Goal: Information Seeking & Learning: Learn about a topic

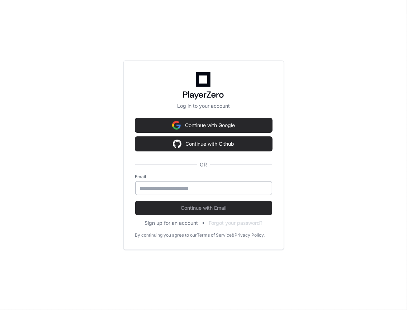
click at [183, 183] on div at bounding box center [203, 188] width 137 height 14
type input "**********"
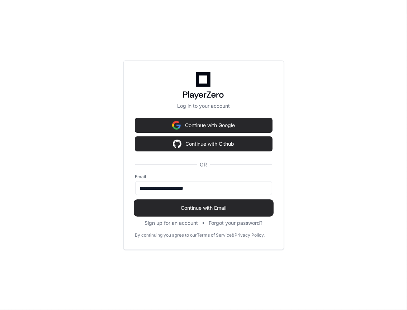
click at [204, 206] on span "Continue with Email" at bounding box center [203, 208] width 137 height 7
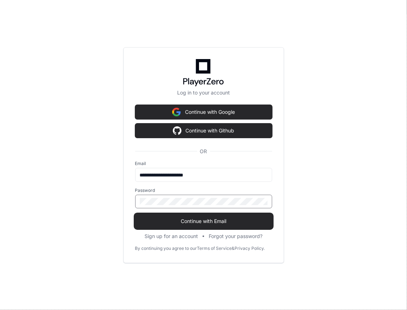
click at [207, 225] on button "Continue with Email" at bounding box center [203, 221] width 137 height 14
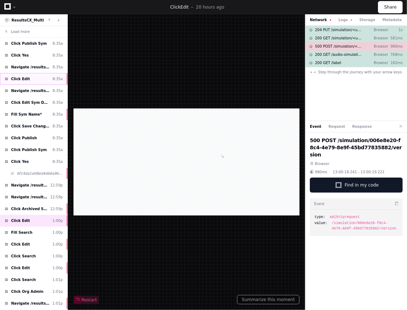
click at [39, 81] on div "Click Edit 8:35a" at bounding box center [33, 79] width 67 height 12
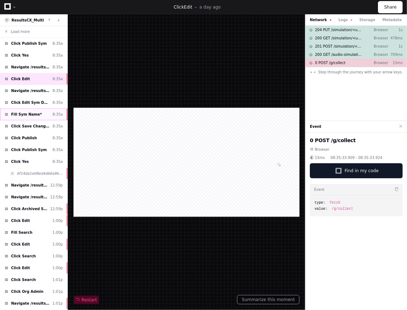
click at [45, 114] on div "Fill Sym Name* 8:35a" at bounding box center [33, 115] width 67 height 12
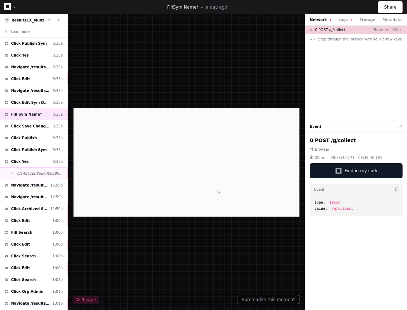
click at [47, 171] on span "6f14da1e08ed4db6a9bb1f9986cba40e" at bounding box center [40, 173] width 46 height 5
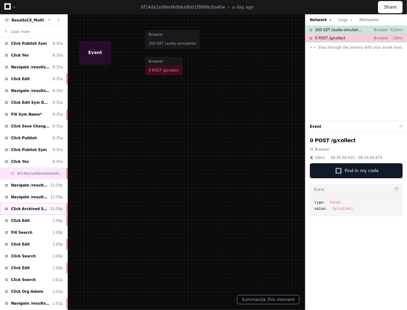
click at [44, 206] on span "Click Archived Syms" at bounding box center [29, 208] width 36 height 5
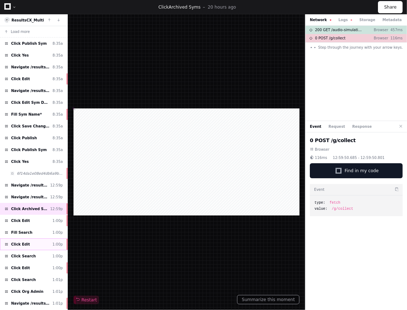
click at [47, 243] on div "Click Edit 1:00p" at bounding box center [33, 245] width 67 height 12
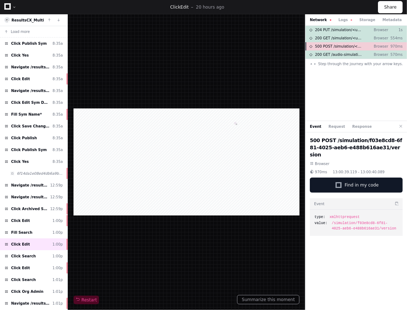
click at [362, 45] on span "500 POST /simulation/<uuid>/version" at bounding box center [338, 46] width 47 height 5
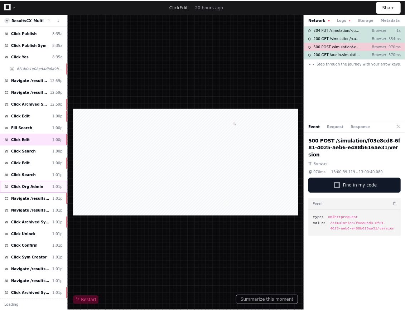
scroll to position [159, 0]
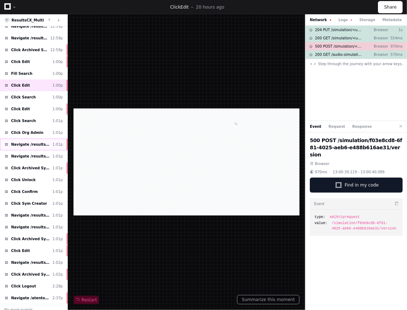
click at [32, 143] on span "Navigate /resultscx/" at bounding box center [30, 144] width 38 height 5
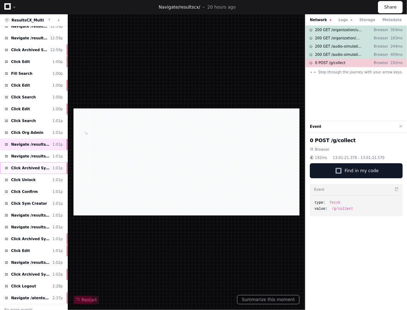
click at [30, 166] on span "Click Archived Syms" at bounding box center [30, 168] width 38 height 5
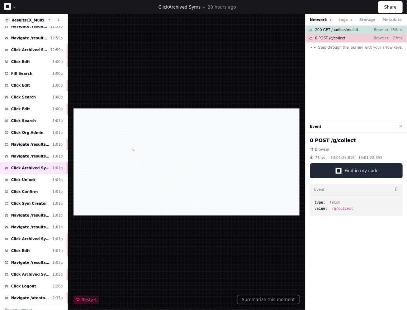
click at [347, 170] on span "Find in my code" at bounding box center [361, 171] width 34 height 6
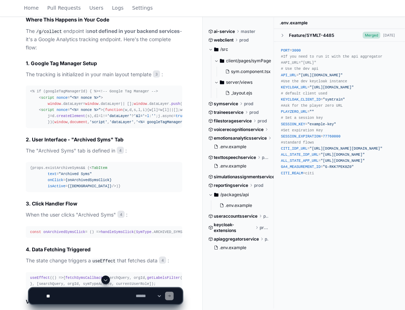
scroll to position [620, 0]
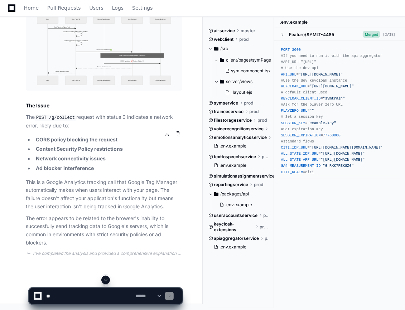
click at [121, 91] on img at bounding box center [104, 50] width 157 height 82
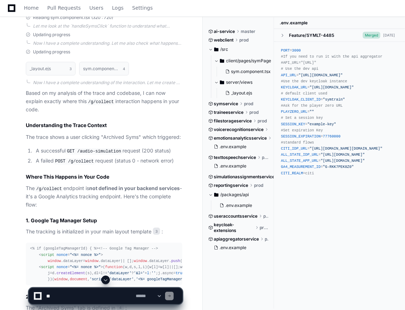
scroll to position [446, 0]
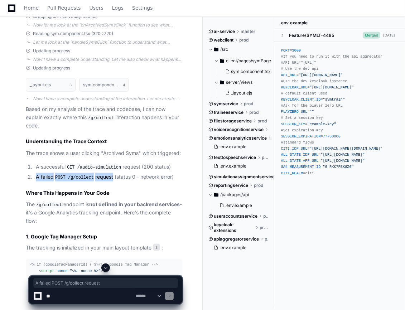
drag, startPoint x: 37, startPoint y: 176, endPoint x: 115, endPoint y: 174, distance: 78.5
click at [115, 174] on li "A failed POST /g/collect request (status 0 - network error)" at bounding box center [108, 177] width 149 height 9
